Goal: Transaction & Acquisition: Purchase product/service

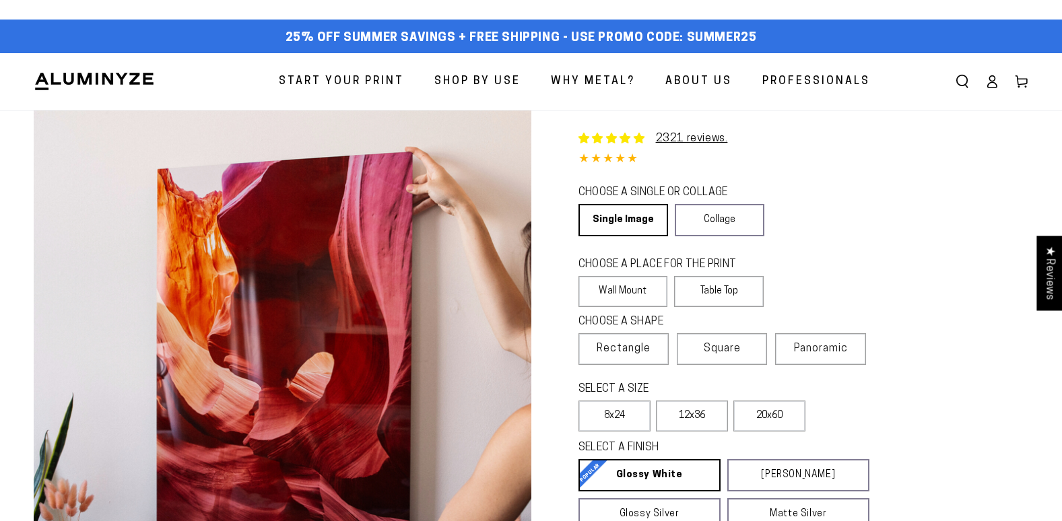
select select "**********"
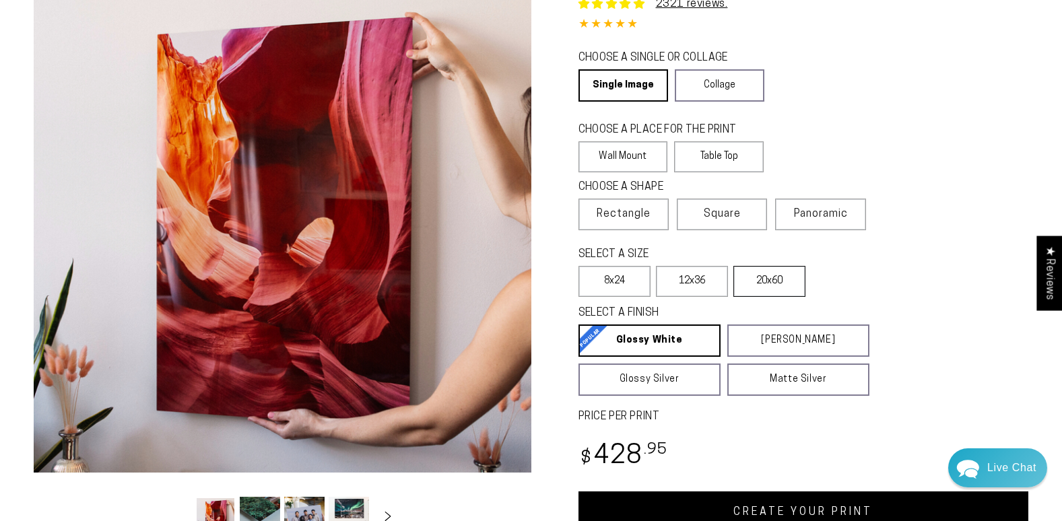
click at [794, 283] on label "20x60" at bounding box center [769, 281] width 72 height 31
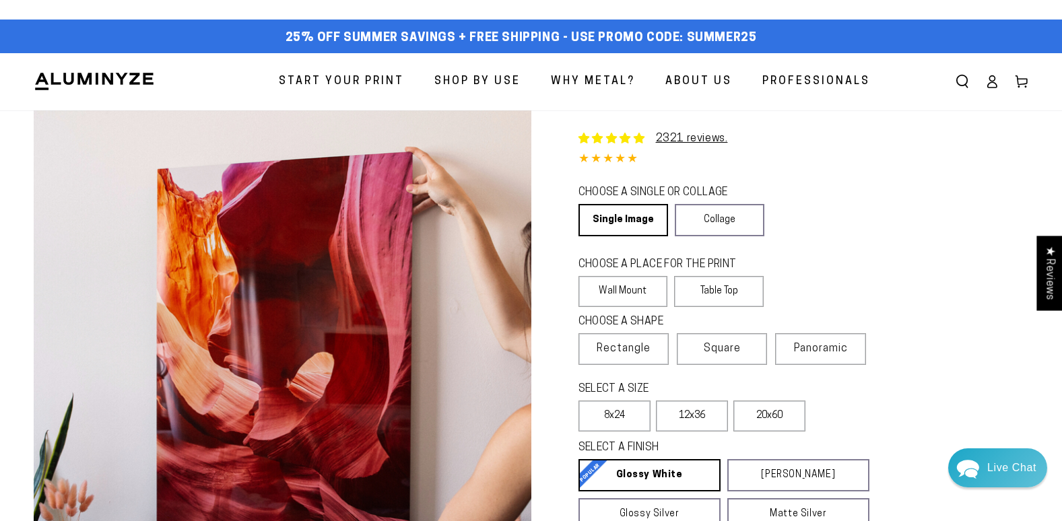
click at [345, 79] on span "Start Your Print" at bounding box center [341, 82] width 125 height 20
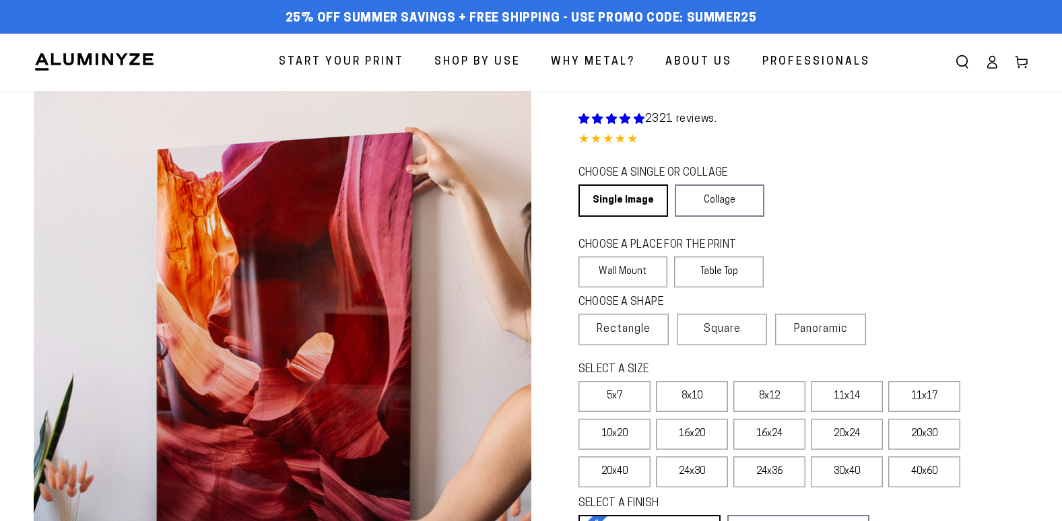
select select "**********"
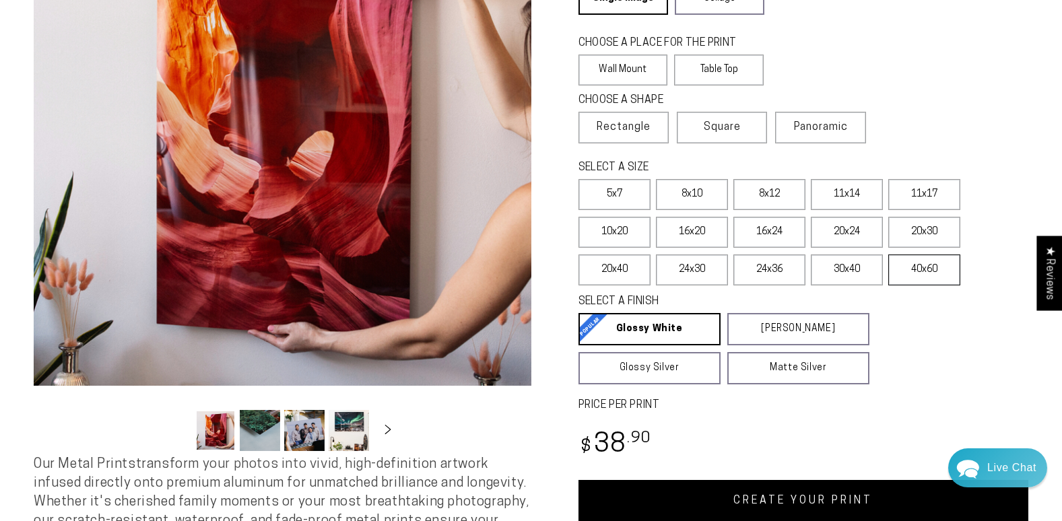
click at [934, 267] on label "40x60" at bounding box center [924, 270] width 72 height 31
click at [836, 269] on label "30x40" at bounding box center [847, 270] width 72 height 31
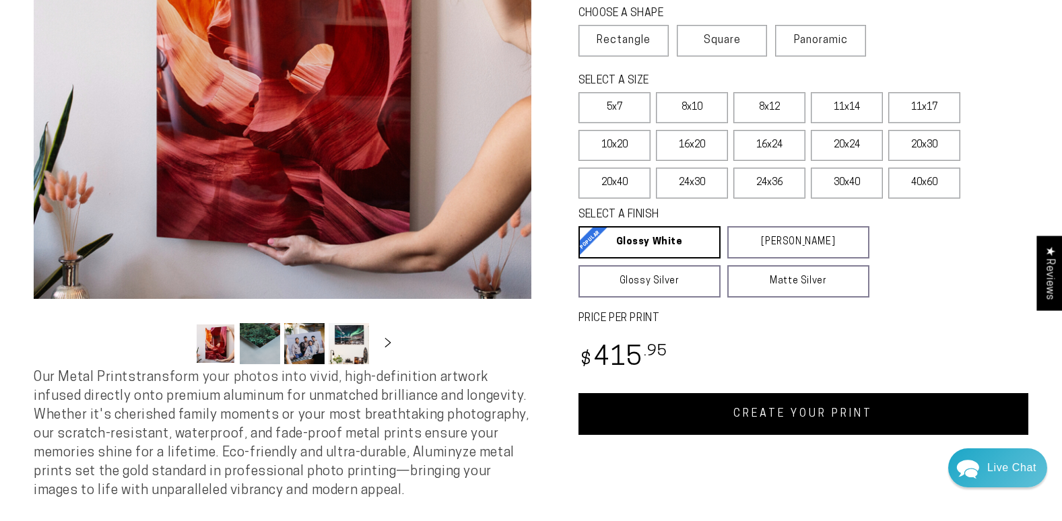
scroll to position [337, 0]
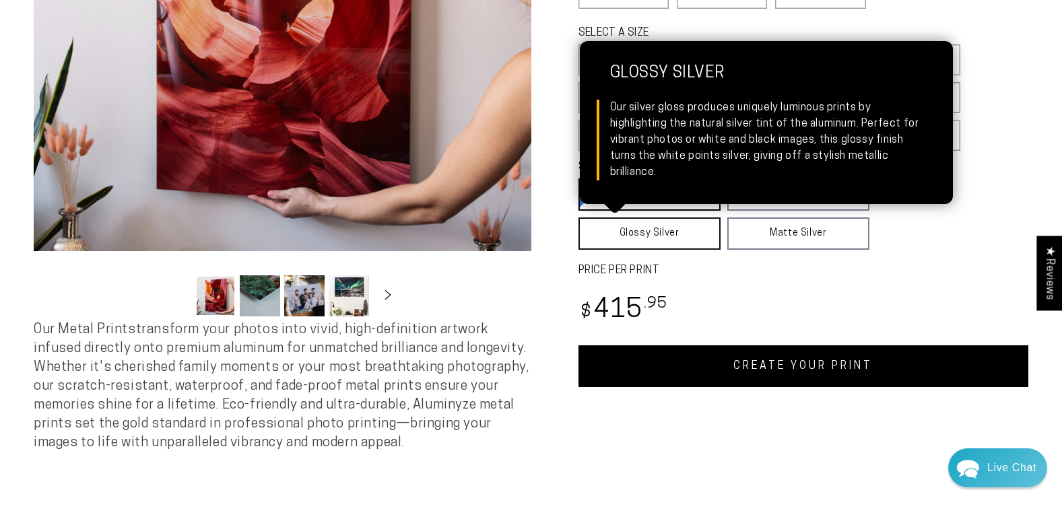
click at [639, 224] on link "Glossy Silver Glossy Silver Our silver gloss produces uniquely luminous prints …" at bounding box center [649, 233] width 142 height 32
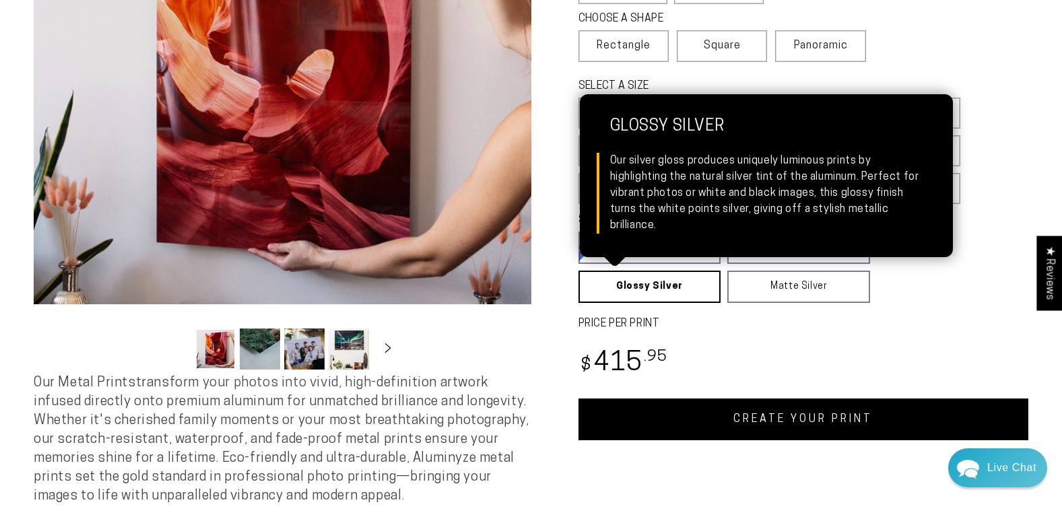
scroll to position [269, 0]
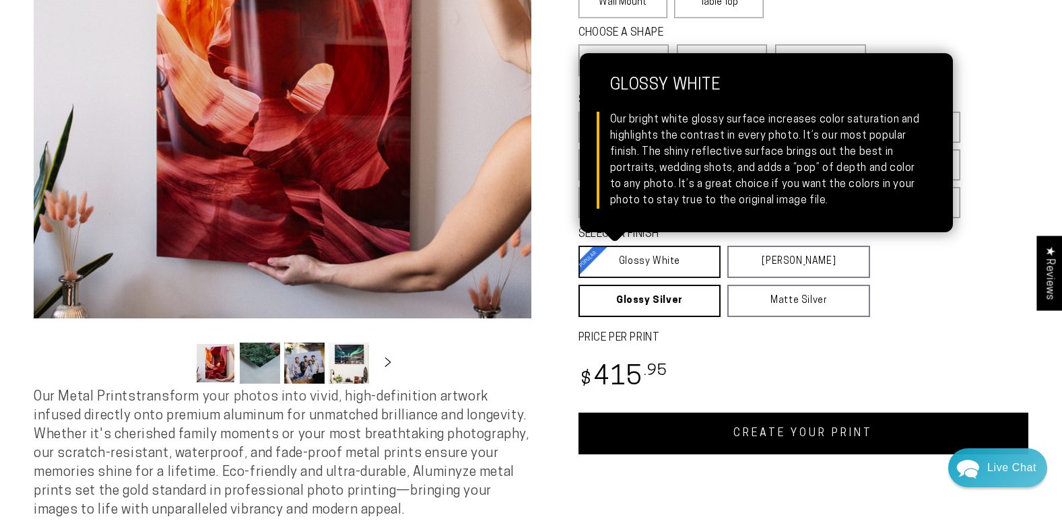
click at [683, 253] on link "Glossy White Glossy White Our bright white glossy surface increases color satur…" at bounding box center [649, 262] width 143 height 32
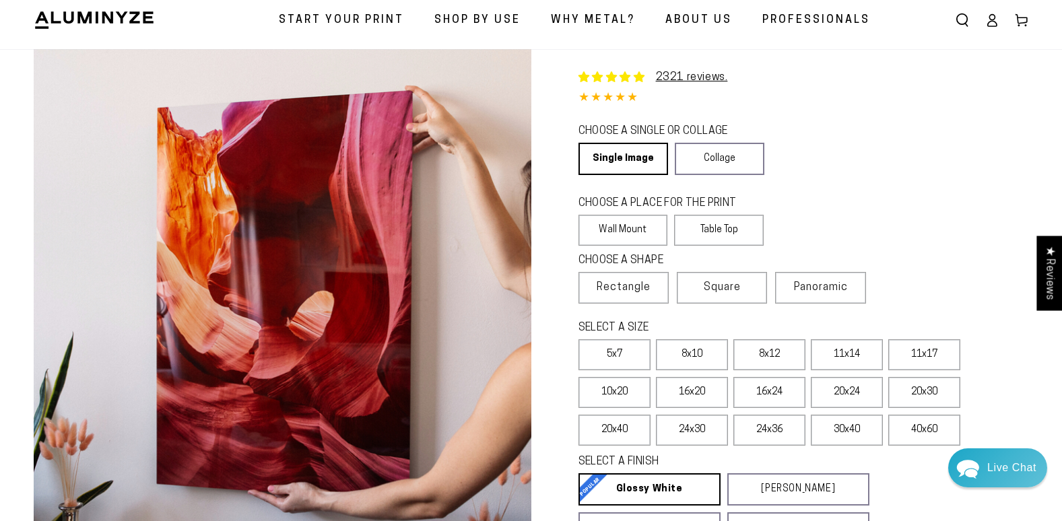
scroll to position [0, 0]
